Goal: Task Accomplishment & Management: Manage account settings

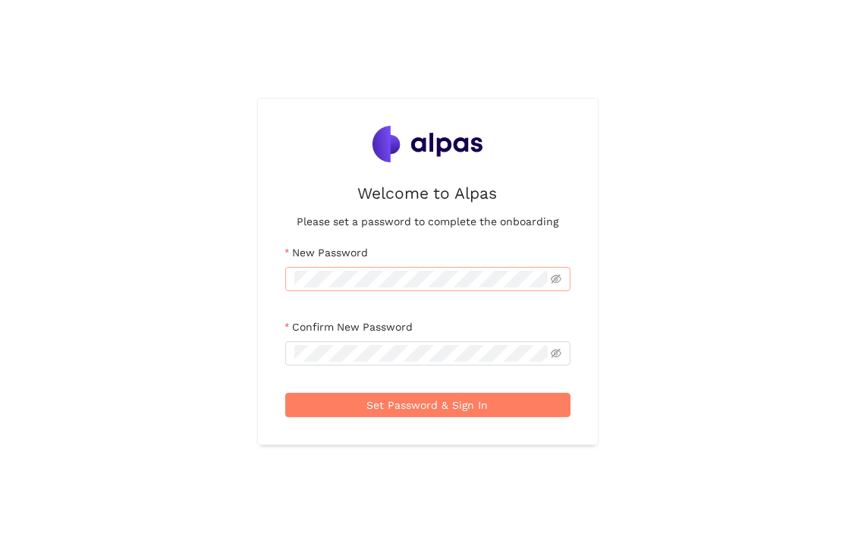
click at [434, 270] on span at bounding box center [427, 279] width 285 height 24
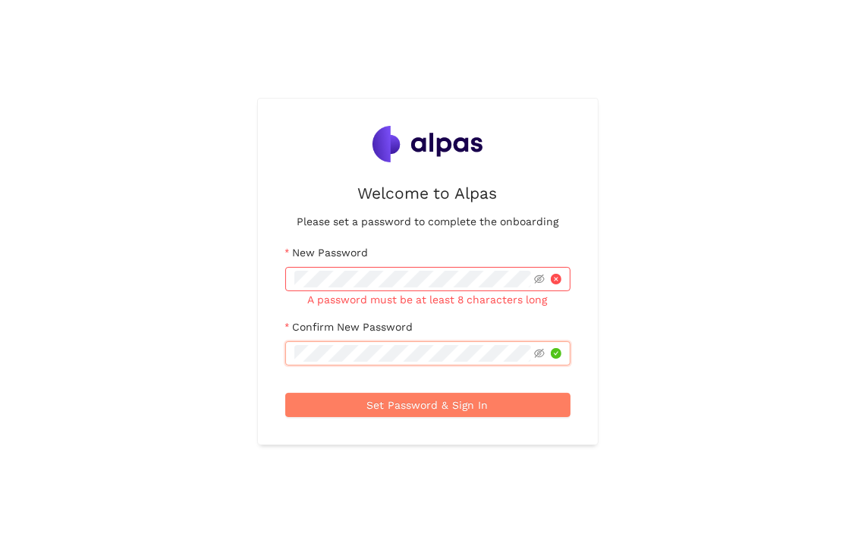
click at [285, 393] on button "Set Password & Sign In" at bounding box center [427, 405] width 285 height 24
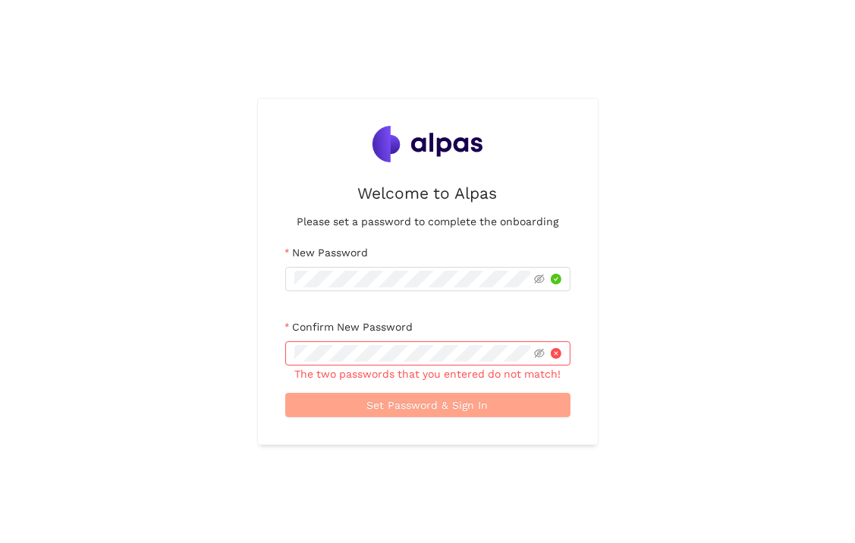
click at [515, 402] on button "Set Password & Sign In" at bounding box center [427, 405] width 285 height 24
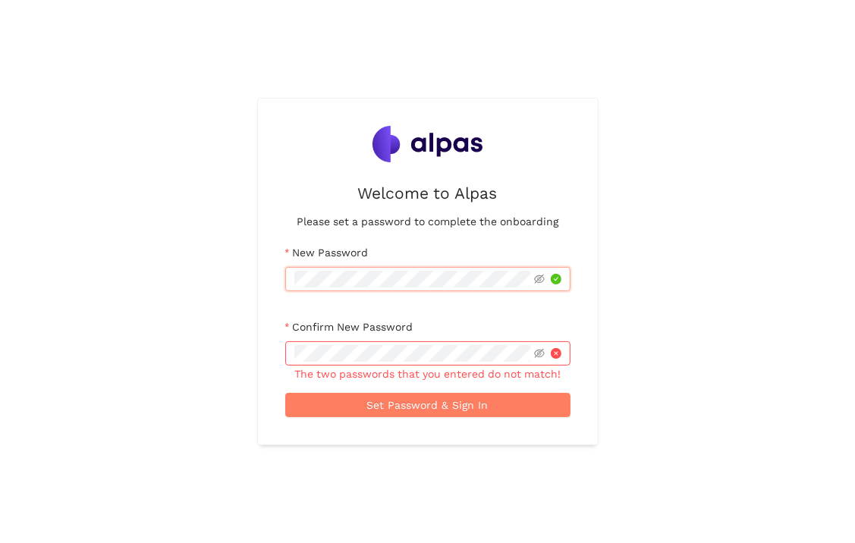
click at [214, 260] on div "Welcome to Alpas Please set a password to complete the onboarding New Password …" at bounding box center [427, 271] width 855 height 543
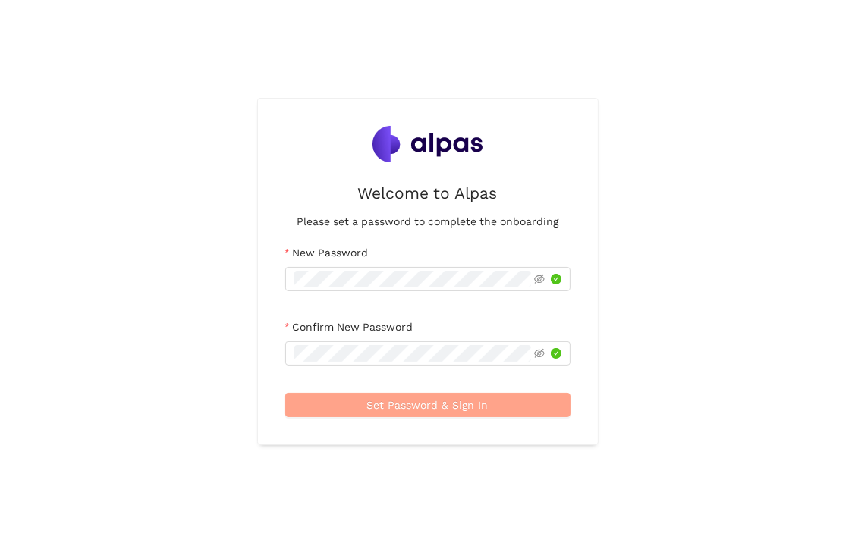
click at [473, 410] on span "Set Password & Sign In" at bounding box center [427, 405] width 121 height 17
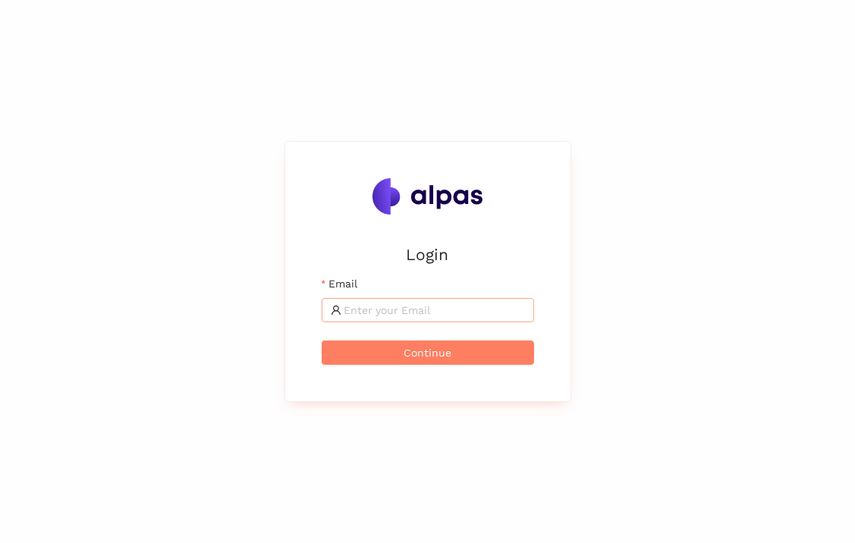
click at [480, 309] on input "Email" at bounding box center [434, 310] width 181 height 17
type input "[EMAIL_ADDRESS][DOMAIN_NAME]"
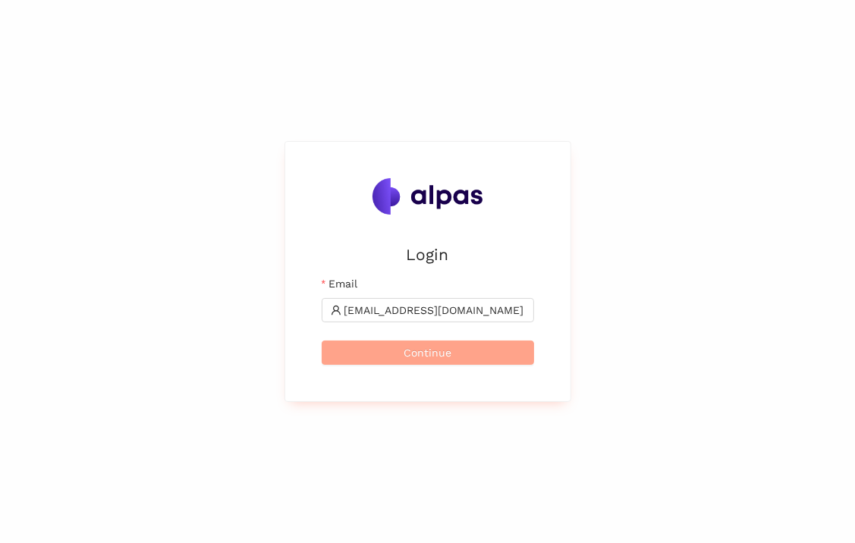
click at [516, 355] on button "Continue" at bounding box center [428, 353] width 212 height 24
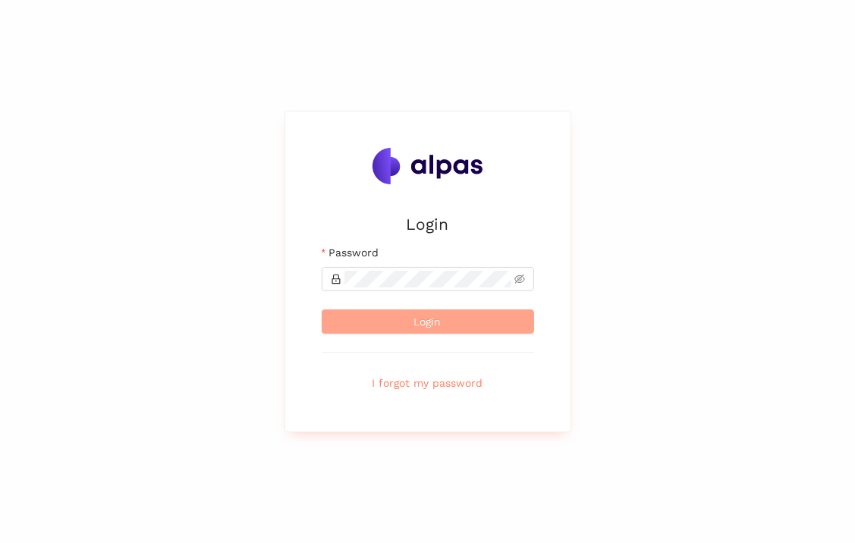
click at [444, 322] on button "Login" at bounding box center [428, 321] width 212 height 24
